Goal: Information Seeking & Learning: Learn about a topic

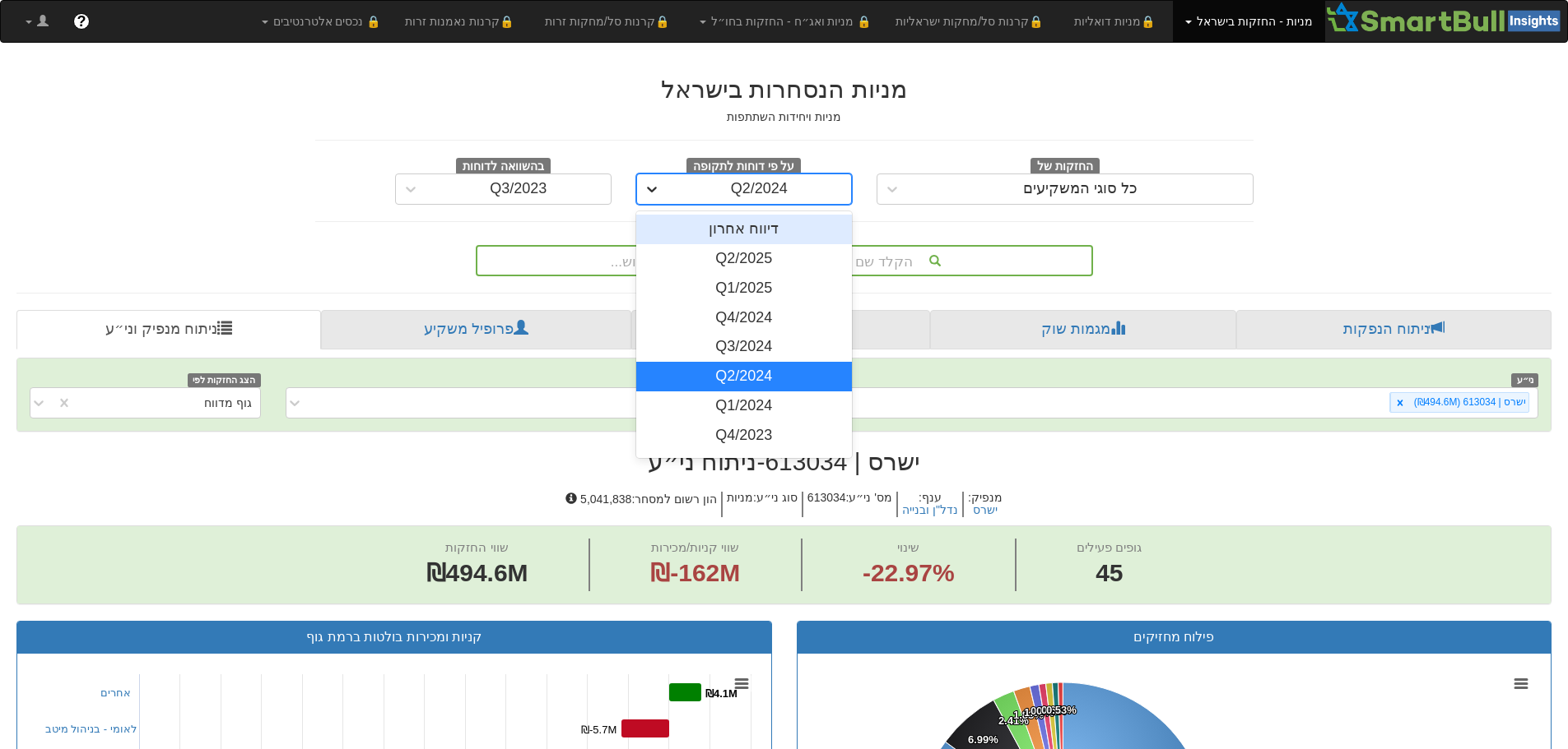
click at [660, 184] on div at bounding box center [652, 190] width 30 height 30
click at [718, 230] on div "דיווח אחרון" at bounding box center [744, 229] width 216 height 30
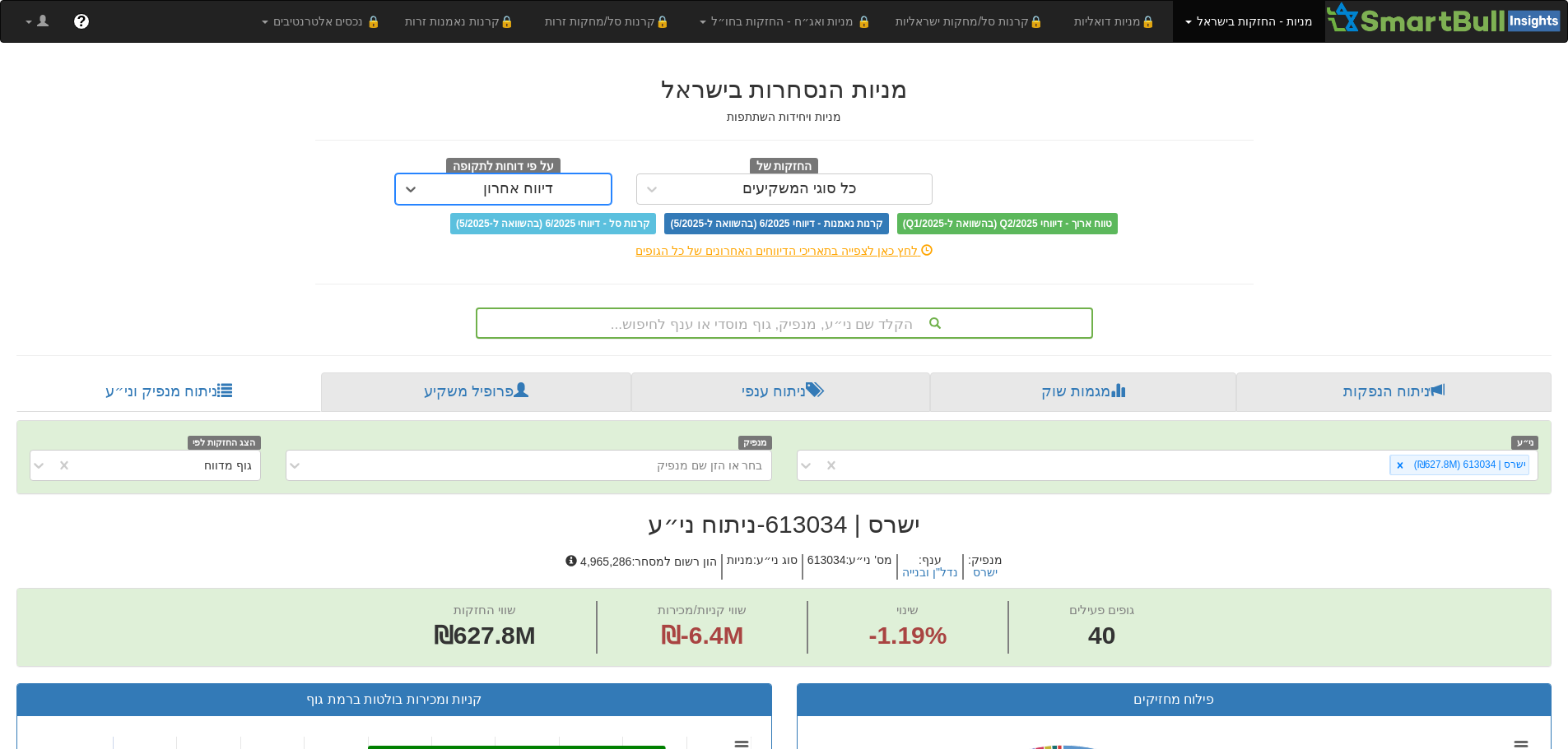
click at [825, 329] on div "הקלד שם ני״ע, מנפיק, גוף מוסדי או ענף לחיפוש..." at bounding box center [784, 323] width 614 height 28
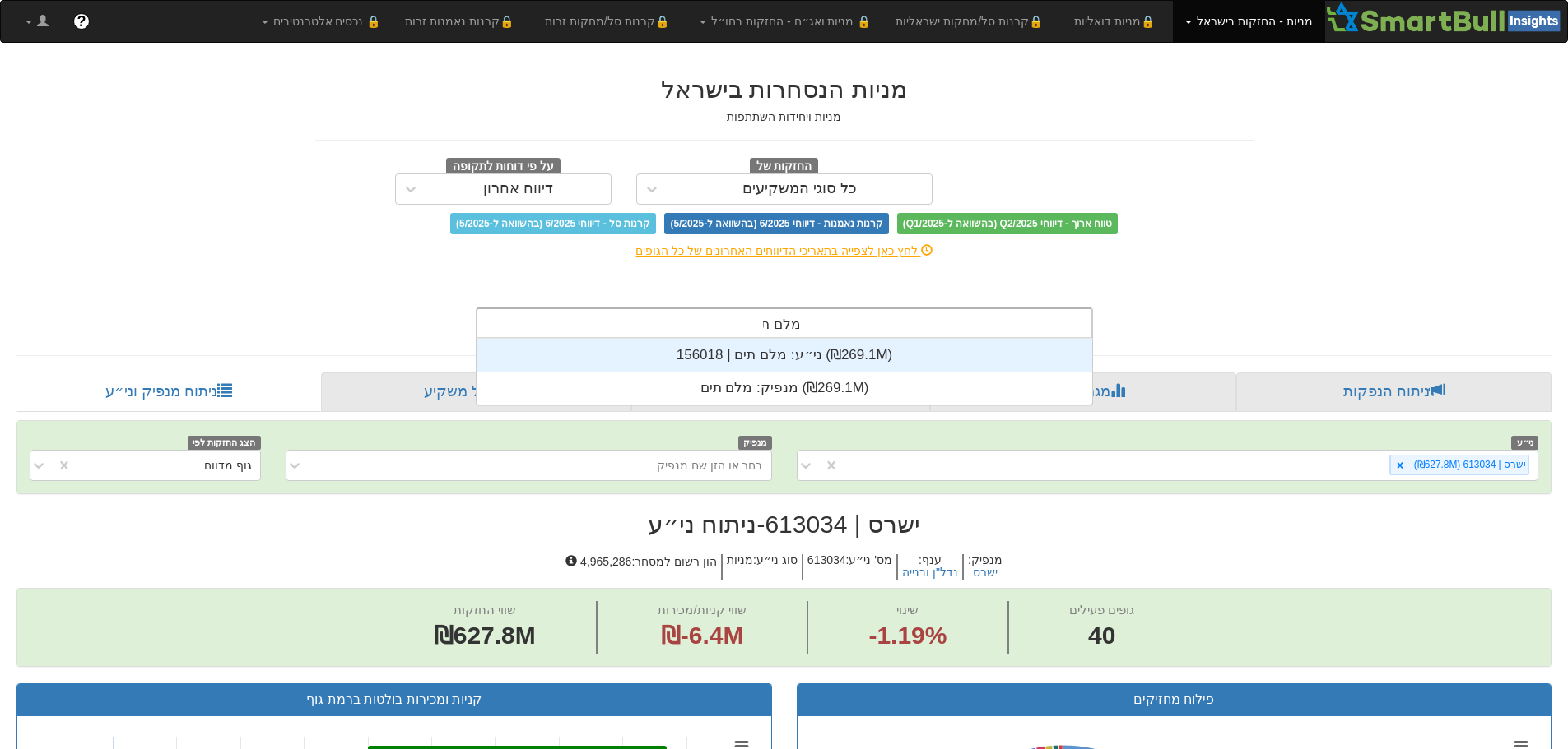
scroll to position [66, 0]
type input "מלם תים"
click at [790, 357] on div "ני״ע: ‏מלם תים | 156018 ‎(₪269.1M)‎" at bounding box center [784, 356] width 616 height 33
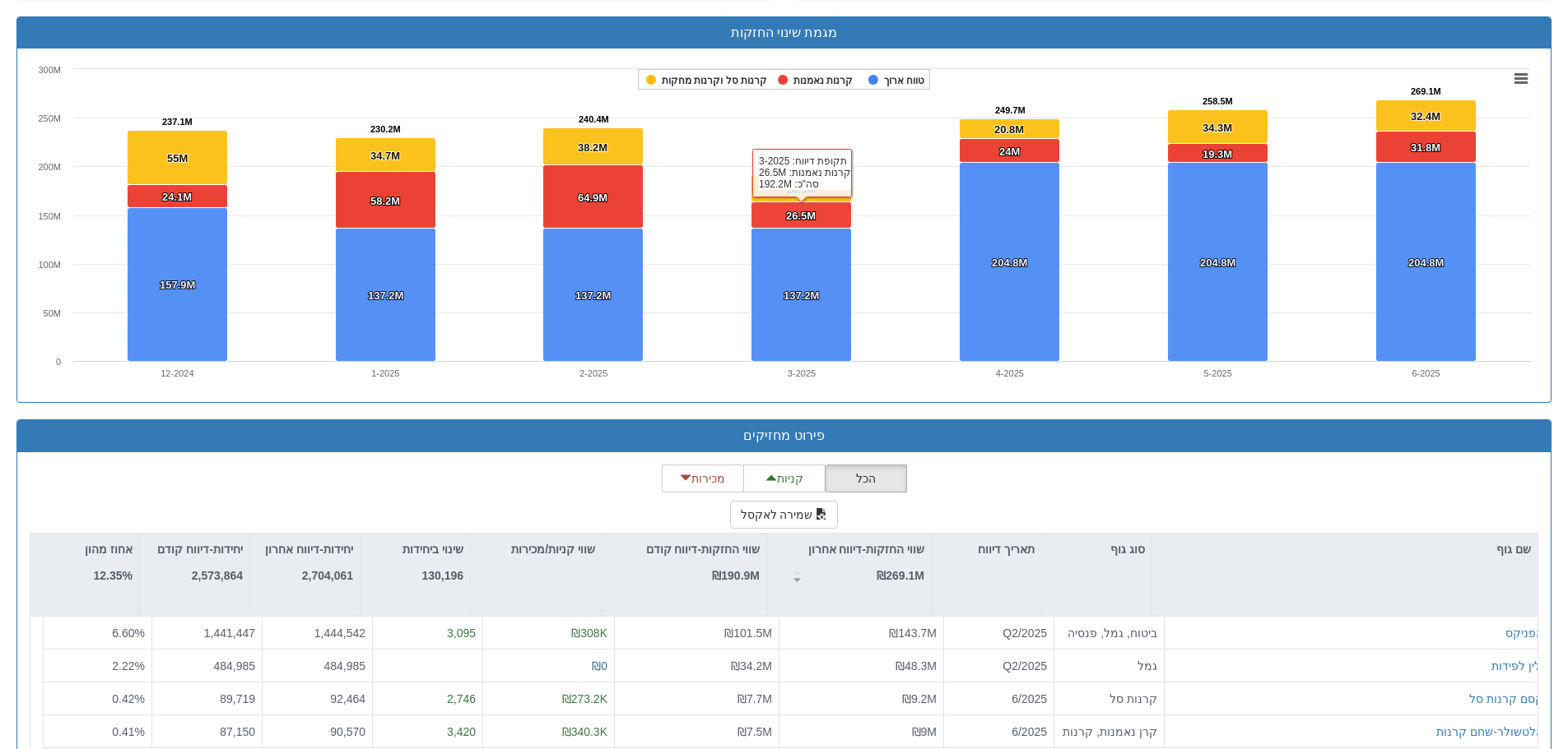
scroll to position [1217, 0]
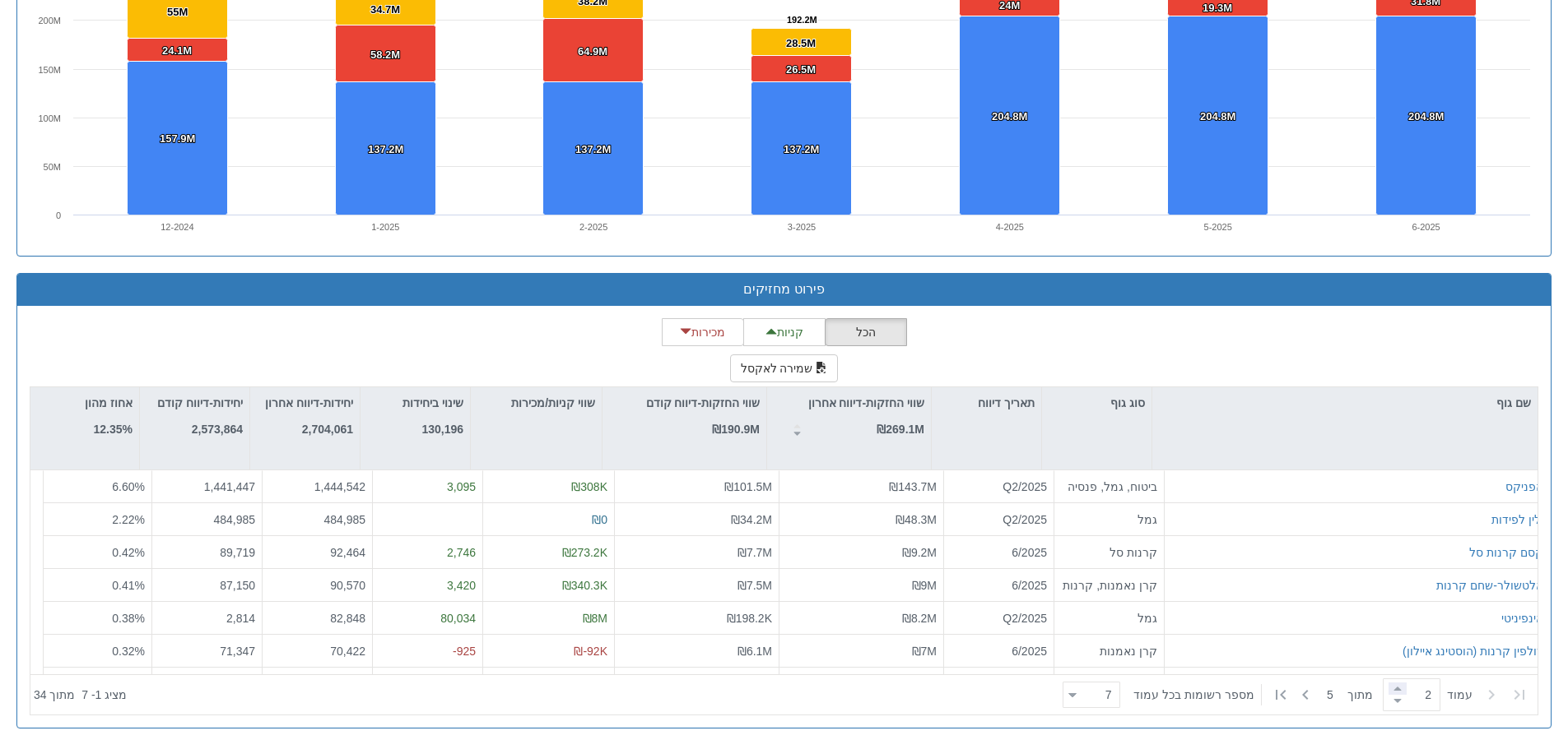
click at [1391, 685] on span at bounding box center [1397, 688] width 18 height 12
type input "3"
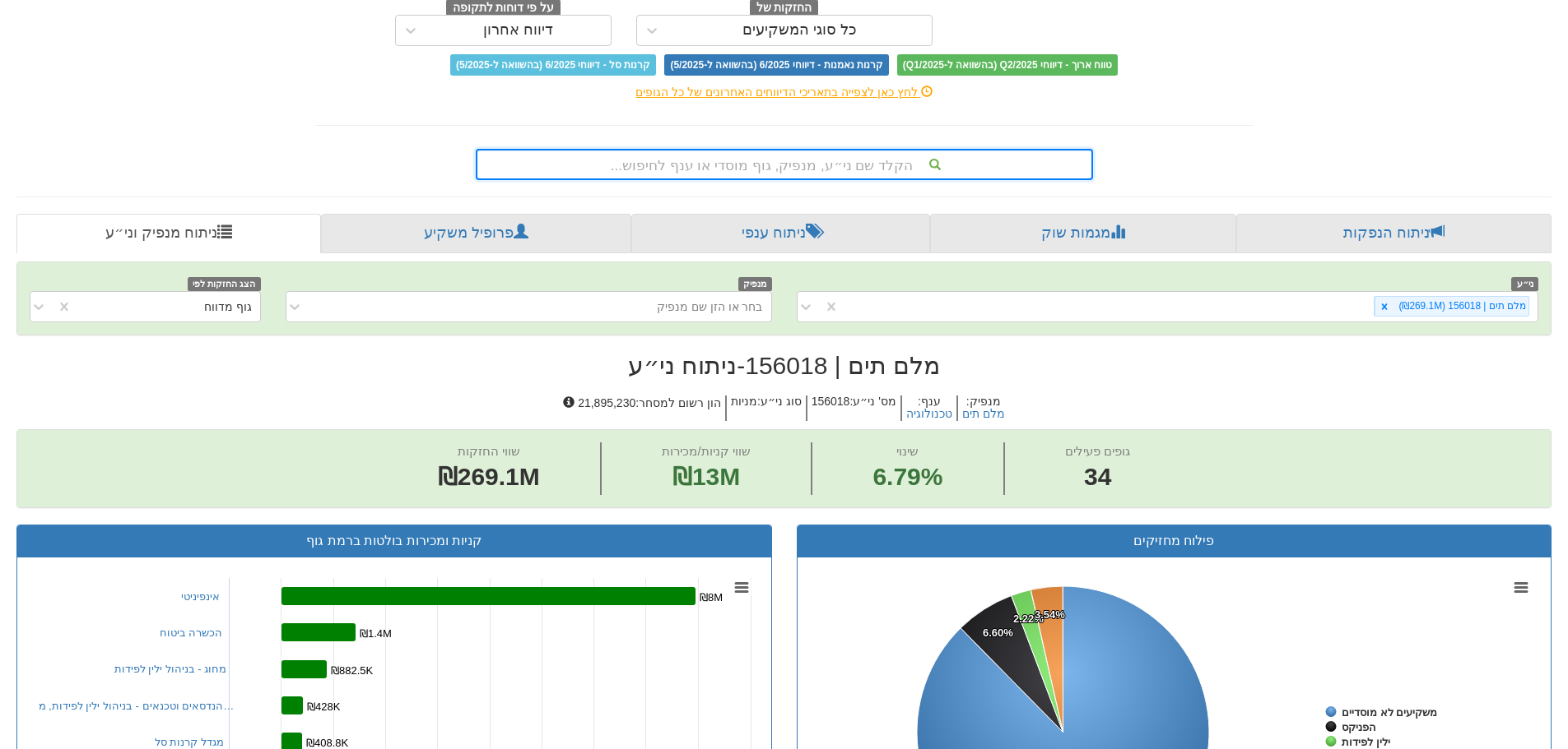
scroll to position [148, 0]
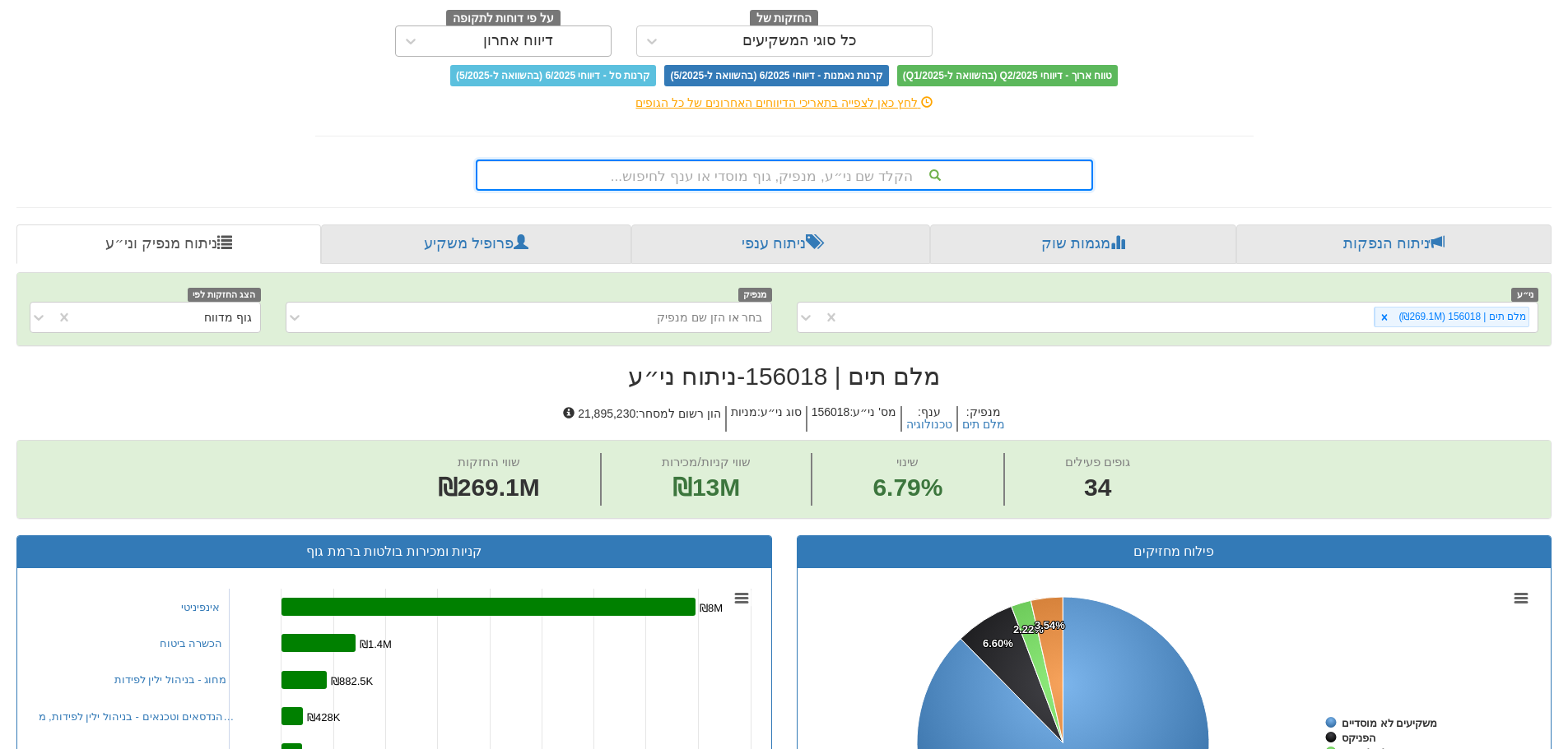
click at [526, 52] on div "דיווח אחרון" at bounding box center [518, 42] width 185 height 27
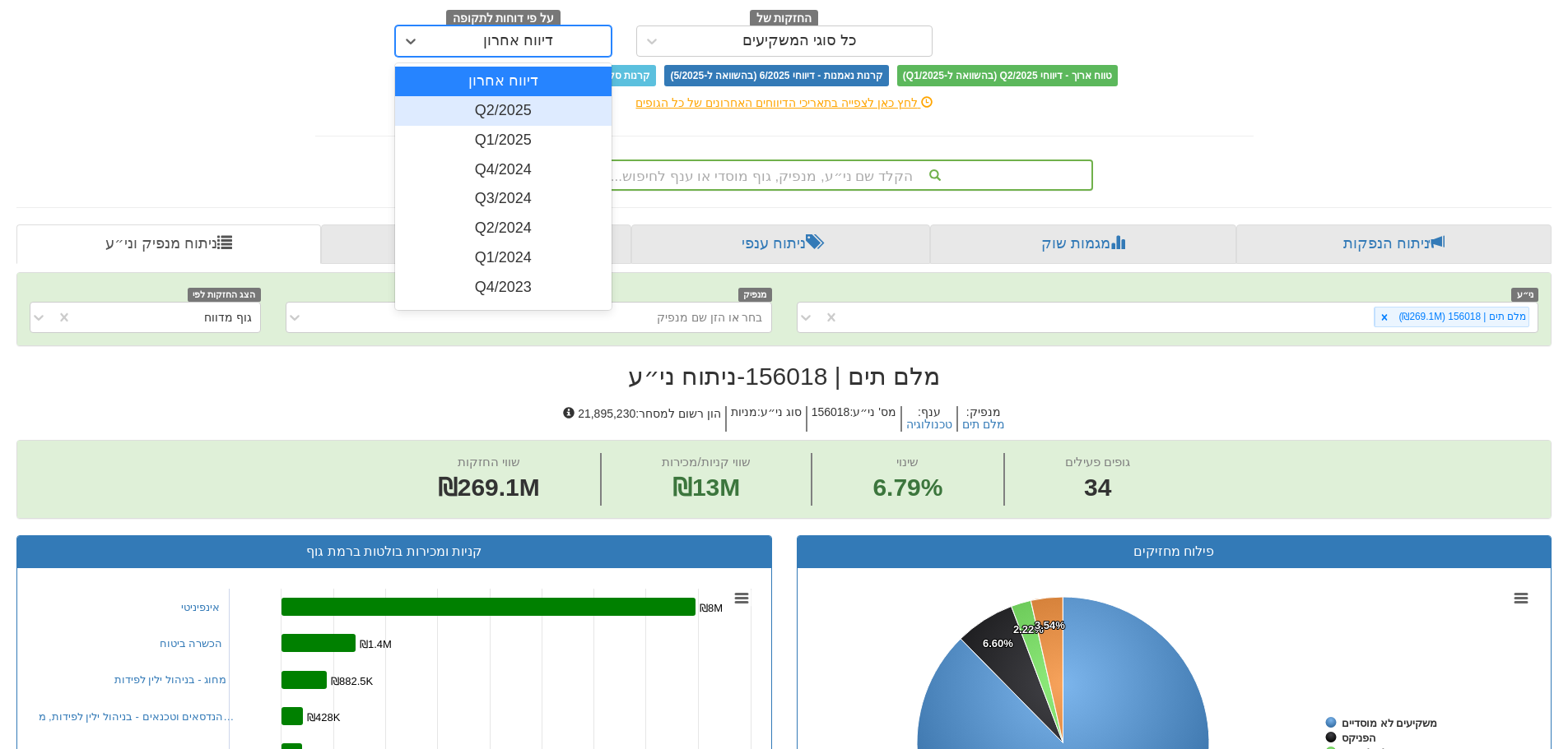
click at [531, 105] on div "Q2/2025" at bounding box center [503, 111] width 216 height 30
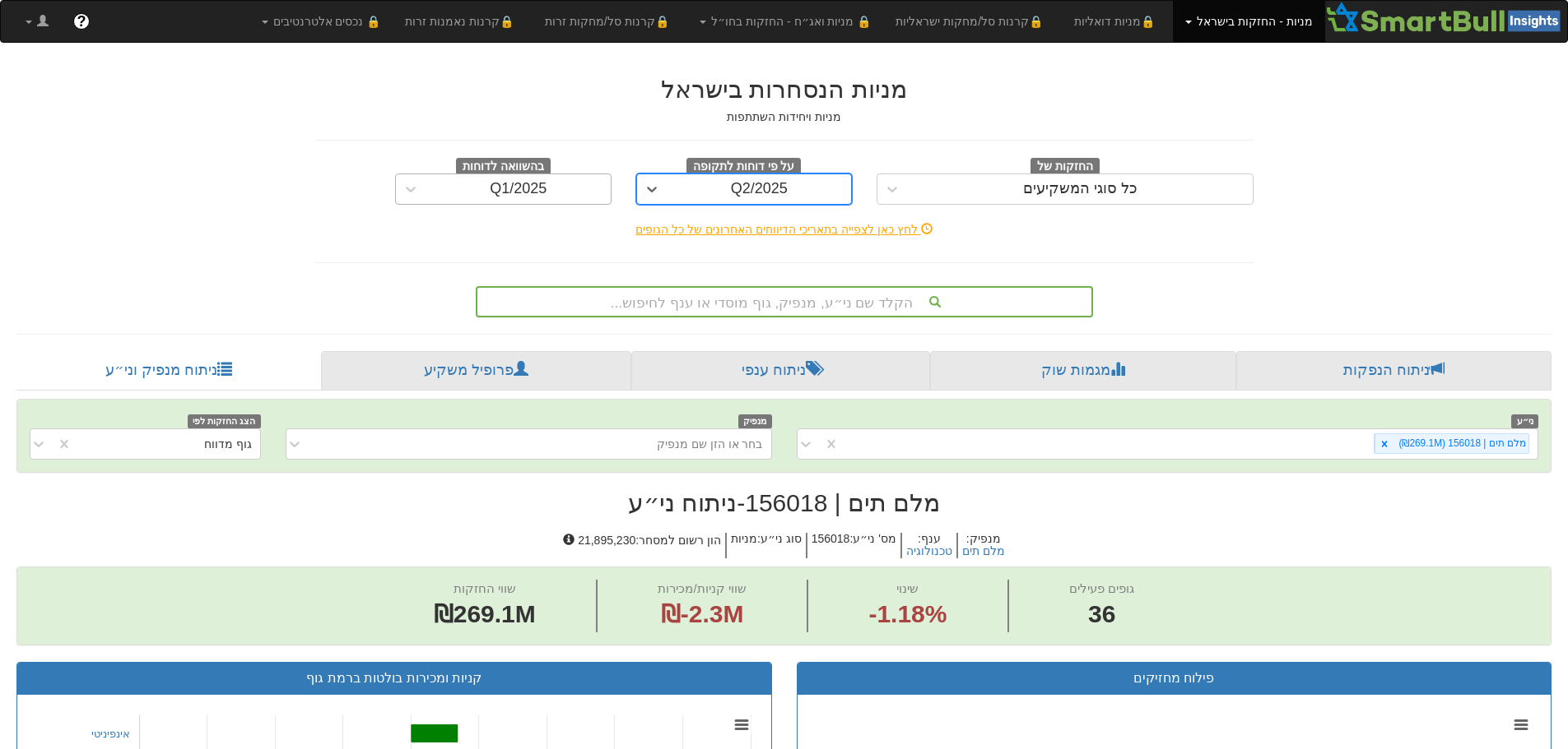
click at [527, 190] on div "Q1/2025" at bounding box center [518, 190] width 57 height 17
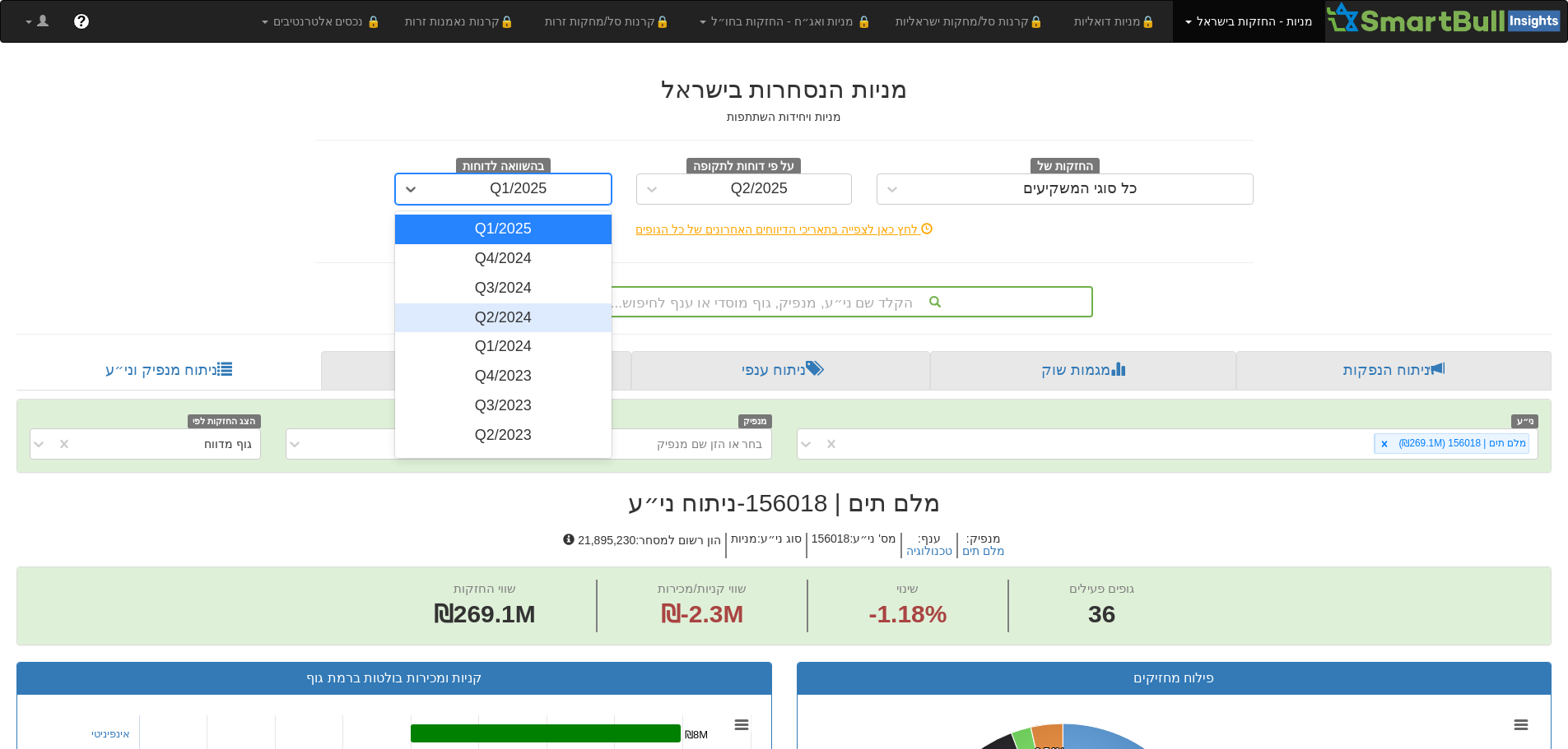
click at [508, 317] on div "Q2/2024" at bounding box center [503, 318] width 216 height 30
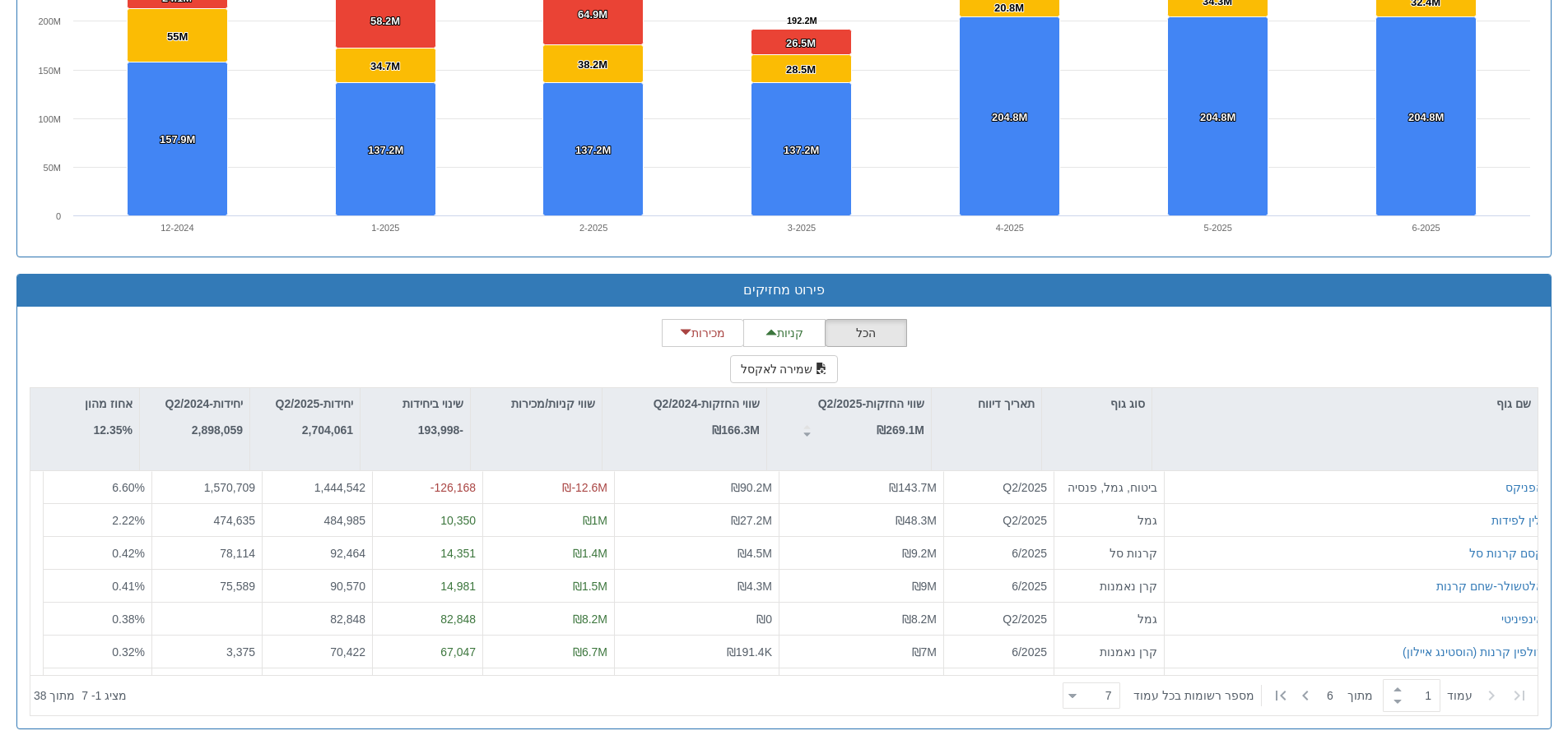
scroll to position [1195, 0]
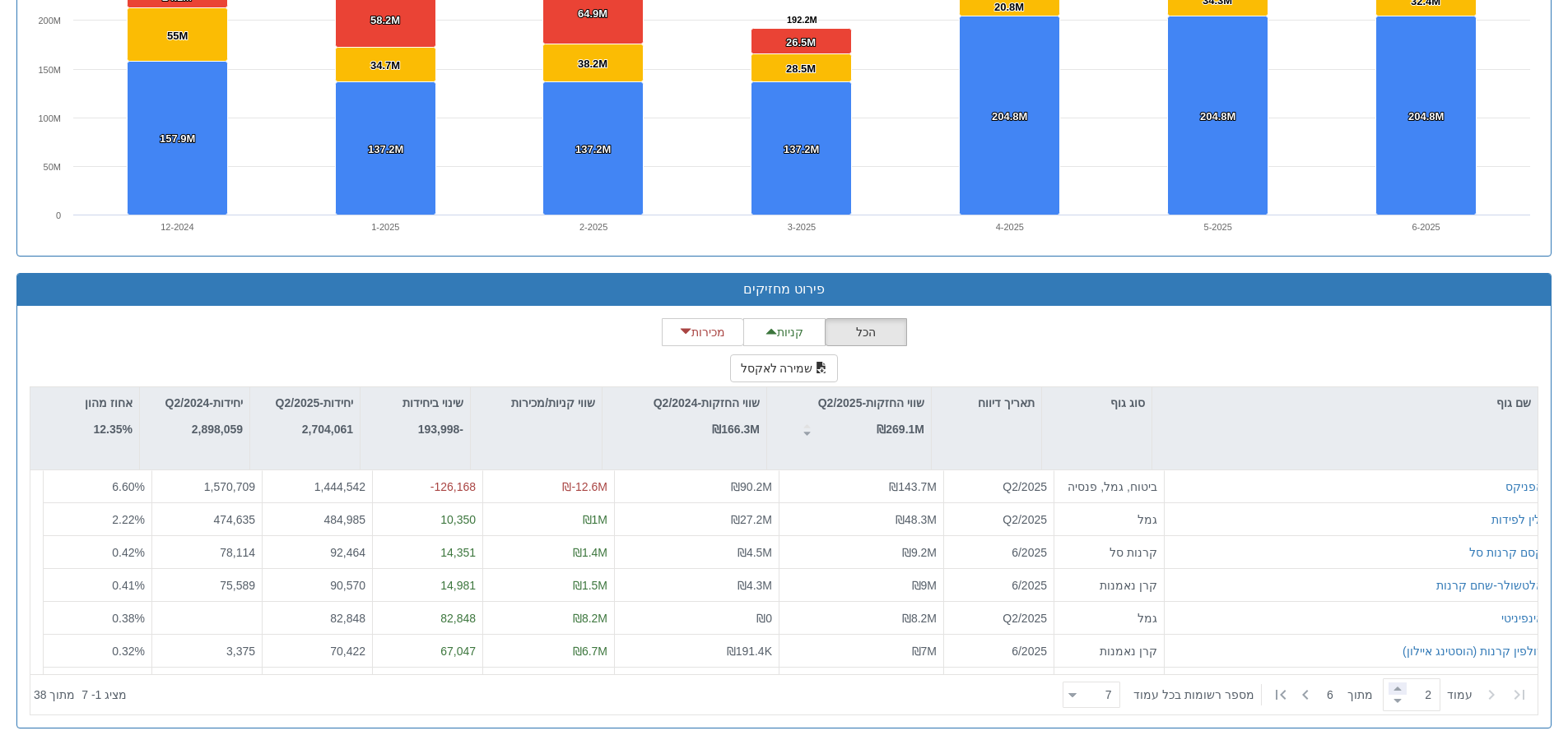
click at [1388, 690] on span at bounding box center [1397, 688] width 18 height 12
type input "3"
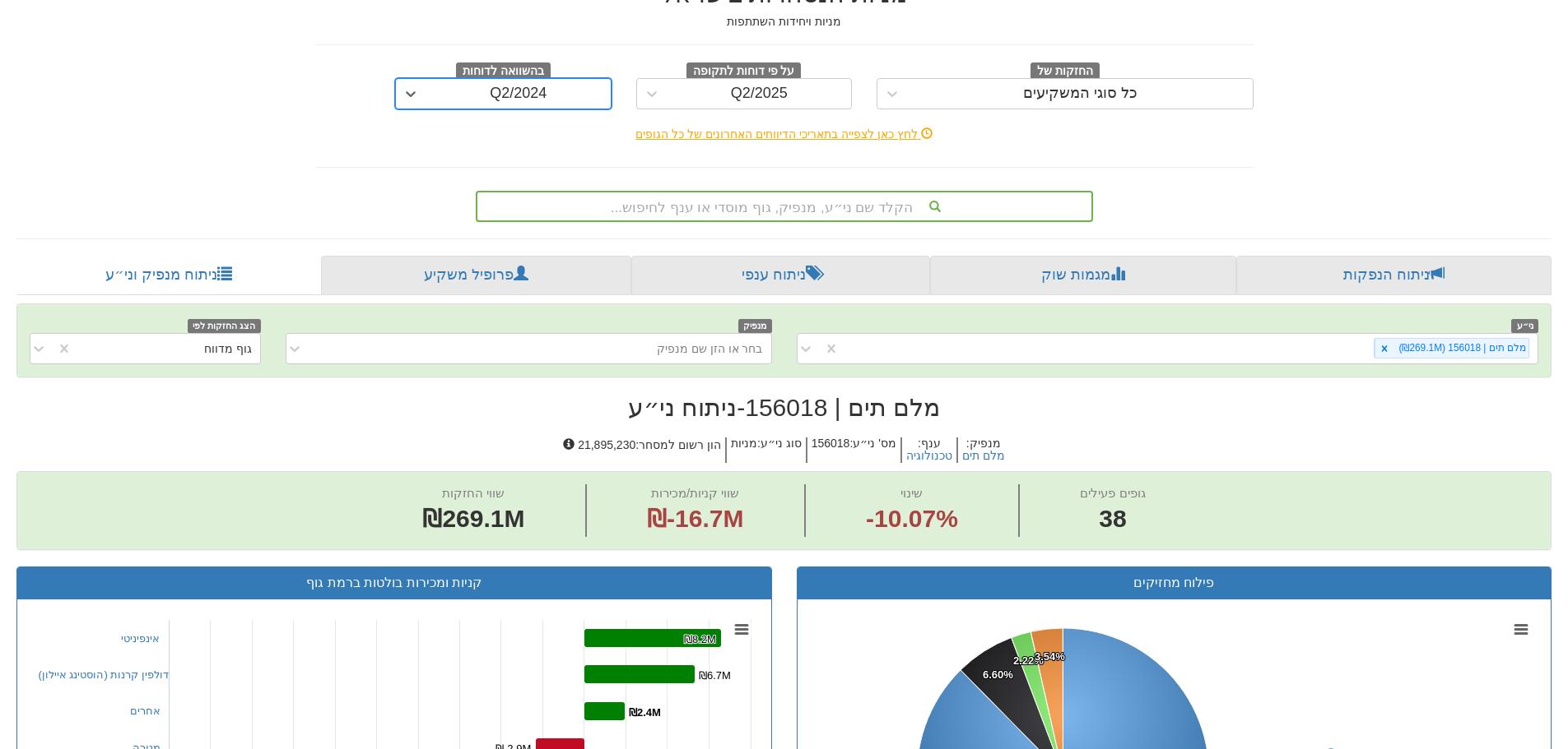
scroll to position [0, 0]
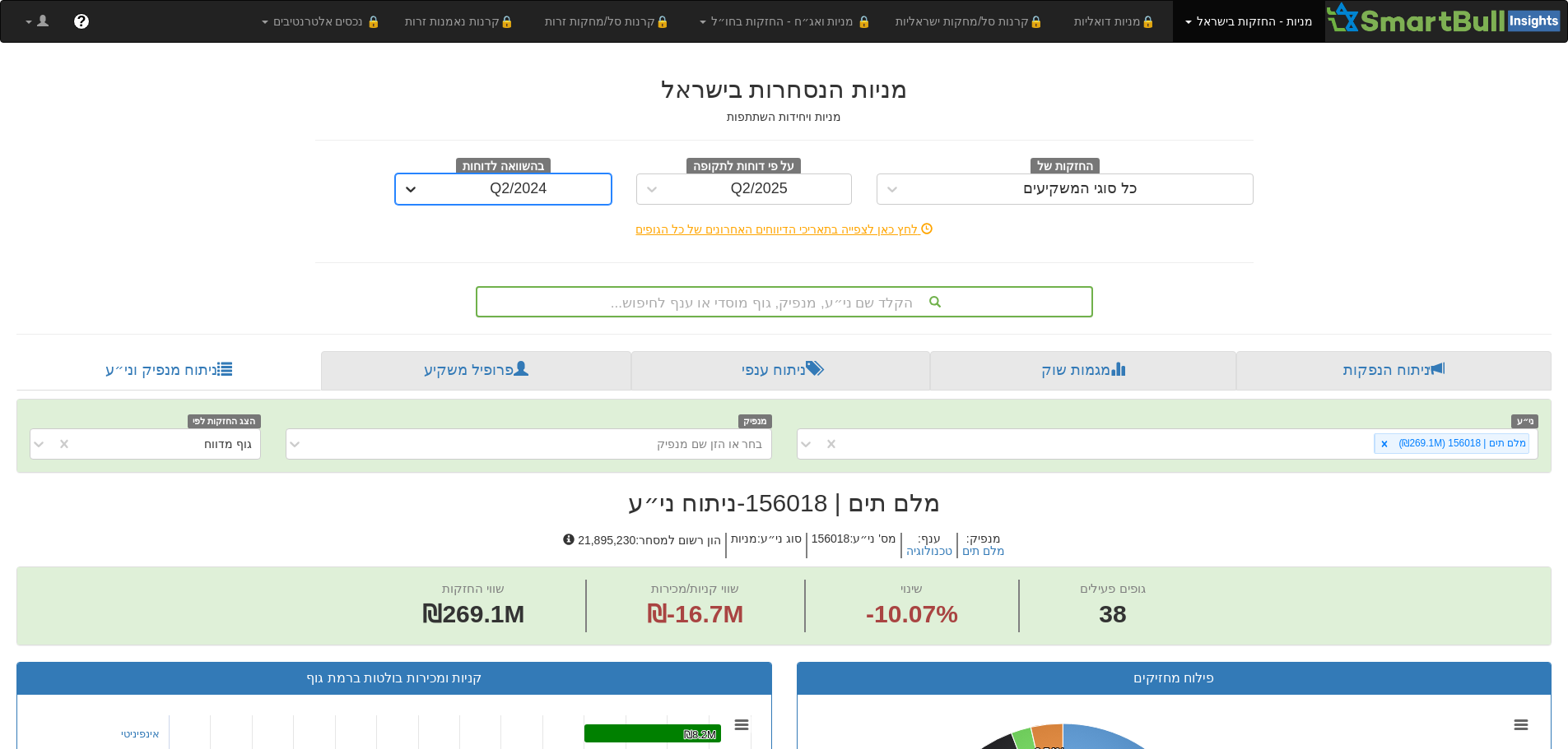
click at [410, 193] on icon at bounding box center [411, 190] width 17 height 17
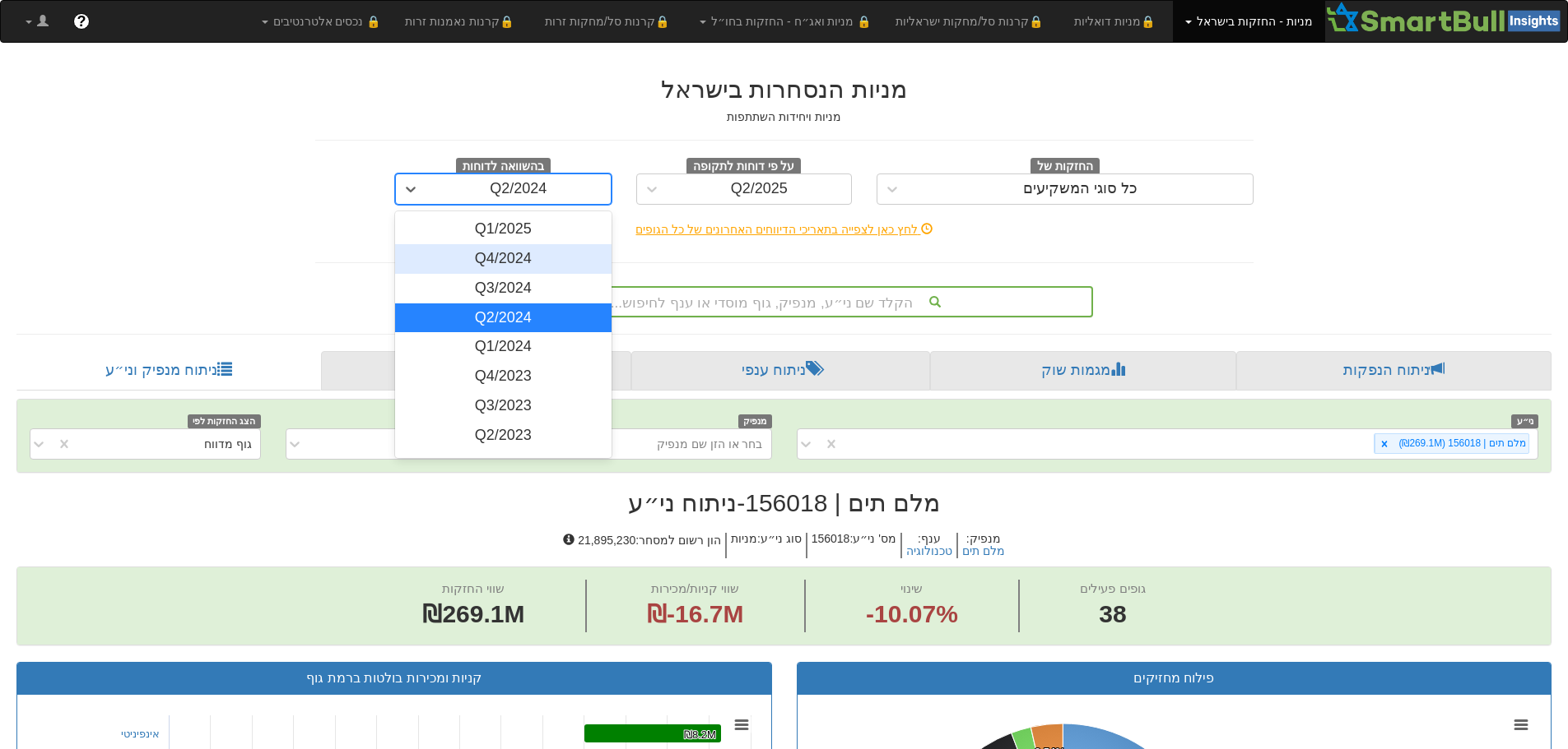
click at [461, 254] on div "Q4/2024" at bounding box center [503, 259] width 216 height 30
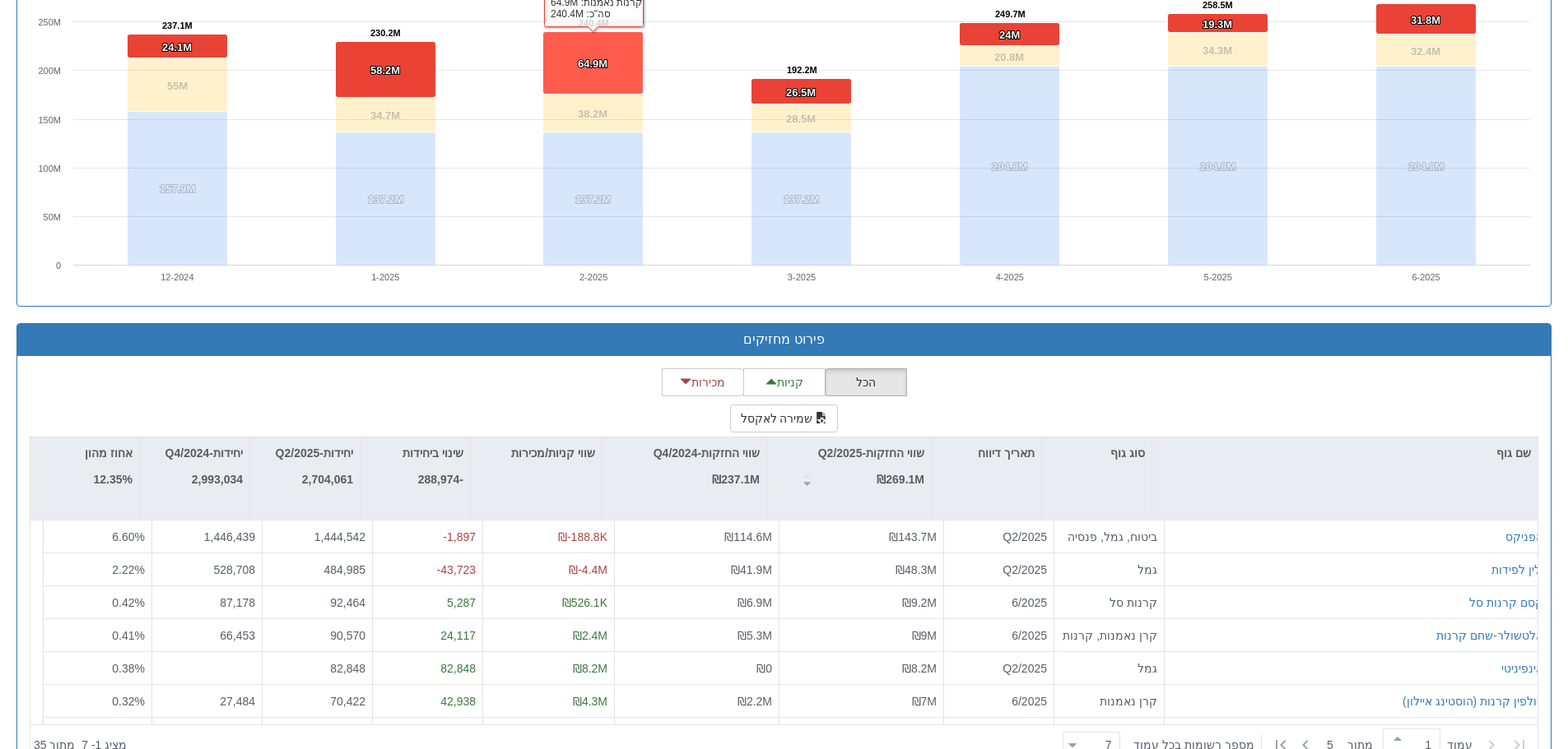
scroll to position [1195, 0]
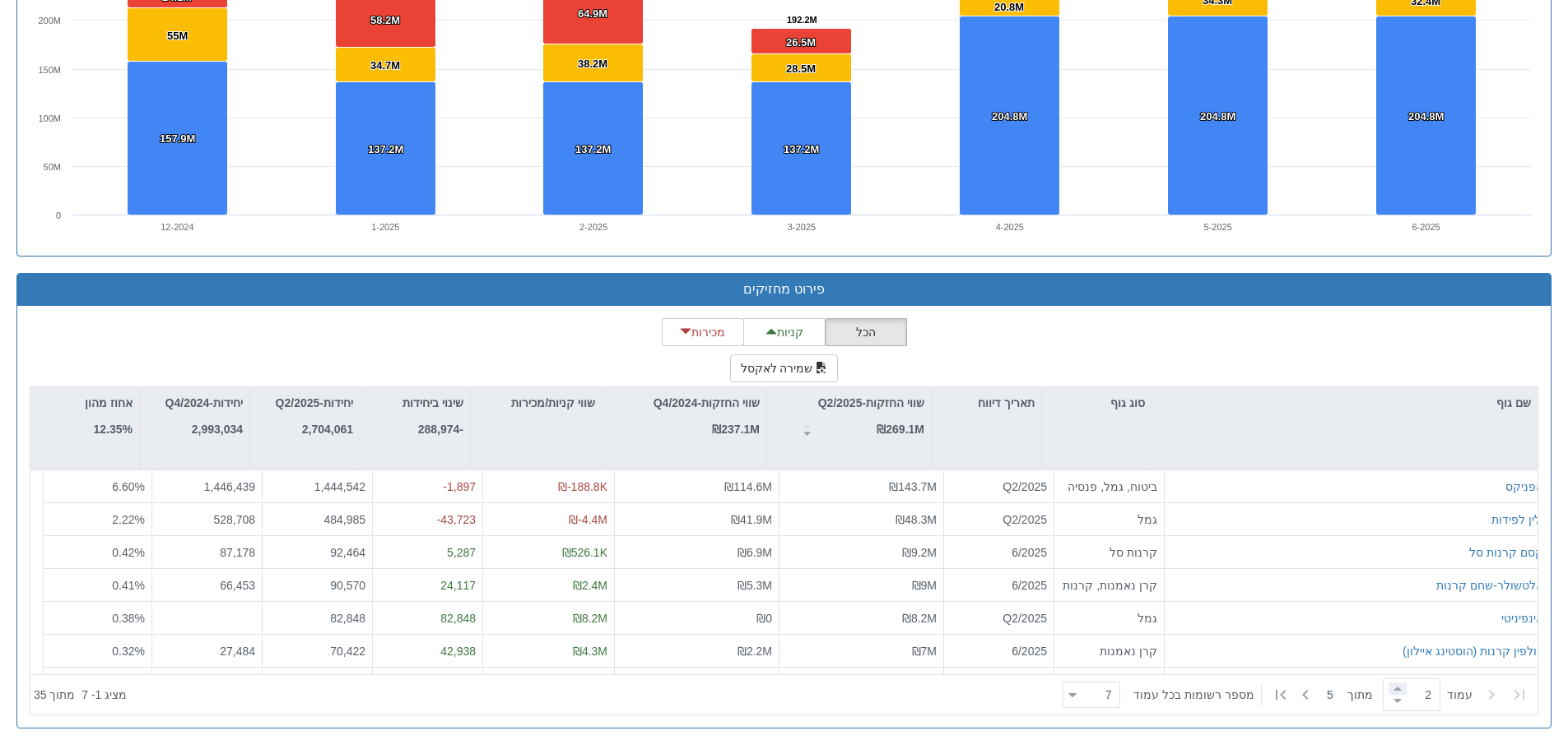
click at [1392, 692] on span at bounding box center [1397, 688] width 18 height 12
click at [1388, 702] on span at bounding box center [1397, 701] width 18 height 12
click at [1397, 685] on span at bounding box center [1397, 688] width 18 height 12
type input "3"
